Goal: Check status

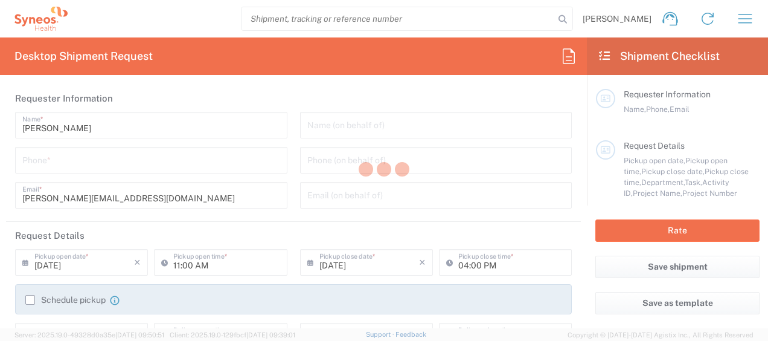
type input "Department"
type input "[GEOGRAPHIC_DATA]"
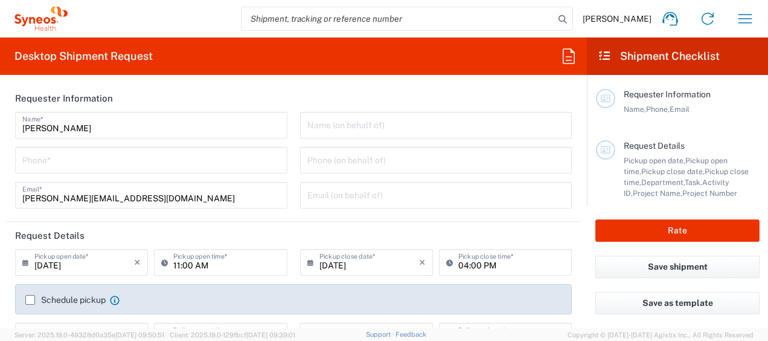
type input "Syneos Health Germany GMBH"
click at [603, 55] on icon at bounding box center [605, 55] width 14 height 11
click at [603, 54] on icon at bounding box center [605, 55] width 14 height 11
click at [603, 57] on icon at bounding box center [605, 55] width 14 height 11
click at [744, 23] on icon "button" at bounding box center [746, 18] width 14 height 9
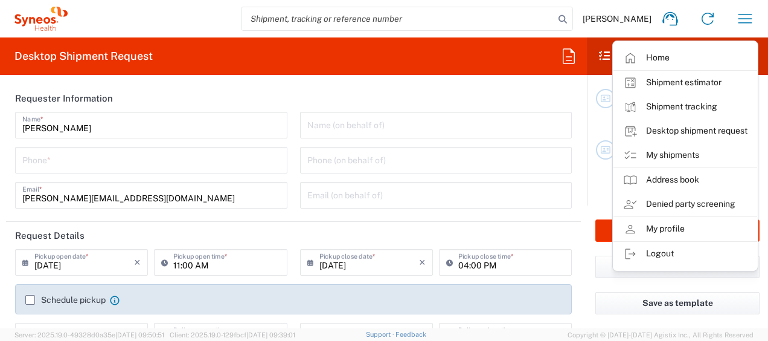
click at [673, 152] on link "My shipments" at bounding box center [686, 155] width 144 height 24
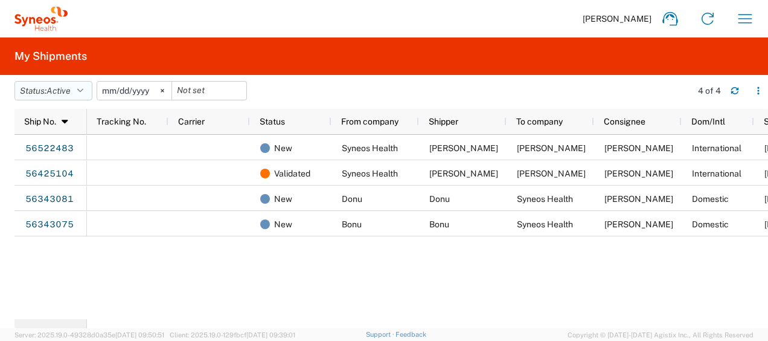
click at [80, 86] on button "Status: Active" at bounding box center [53, 90] width 78 height 19
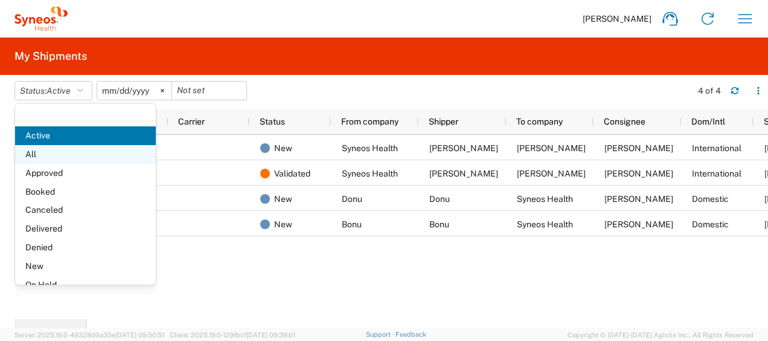
click at [40, 151] on span "All" at bounding box center [85, 154] width 141 height 19
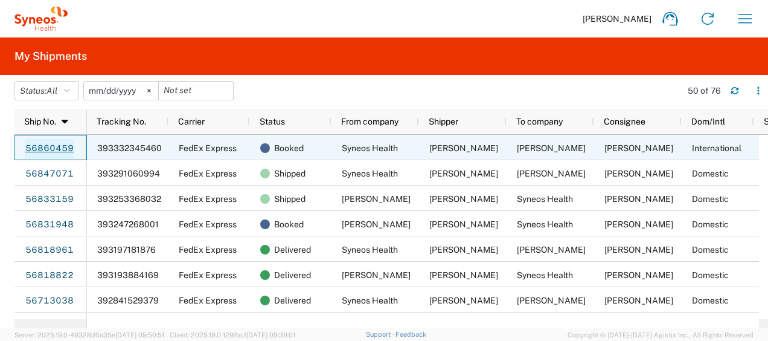
click at [60, 144] on link "56860459" at bounding box center [50, 148] width 50 height 19
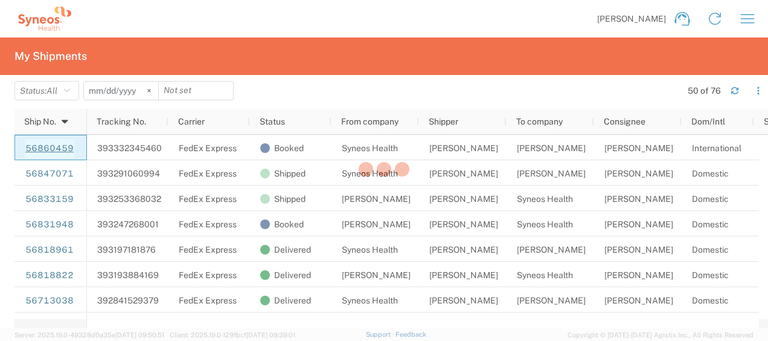
click at [60, 144] on div at bounding box center [384, 170] width 768 height 341
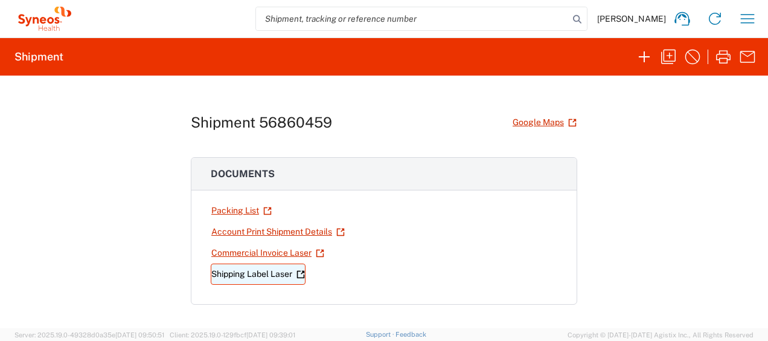
click at [248, 273] on link "Shipping Label Laser" at bounding box center [258, 273] width 95 height 21
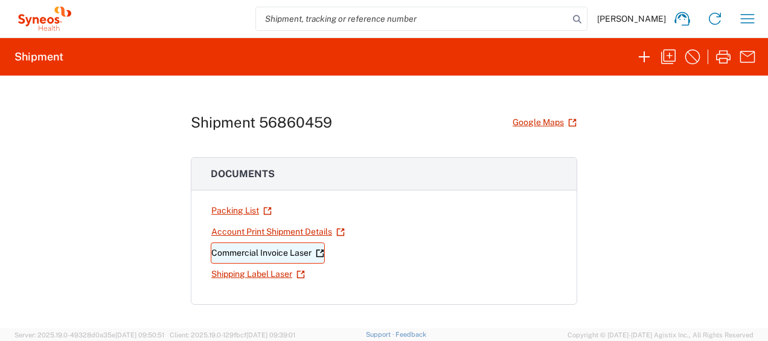
click at [263, 247] on link "Commercial Invoice Laser" at bounding box center [268, 252] width 114 height 21
